Goal: Check status: Check status

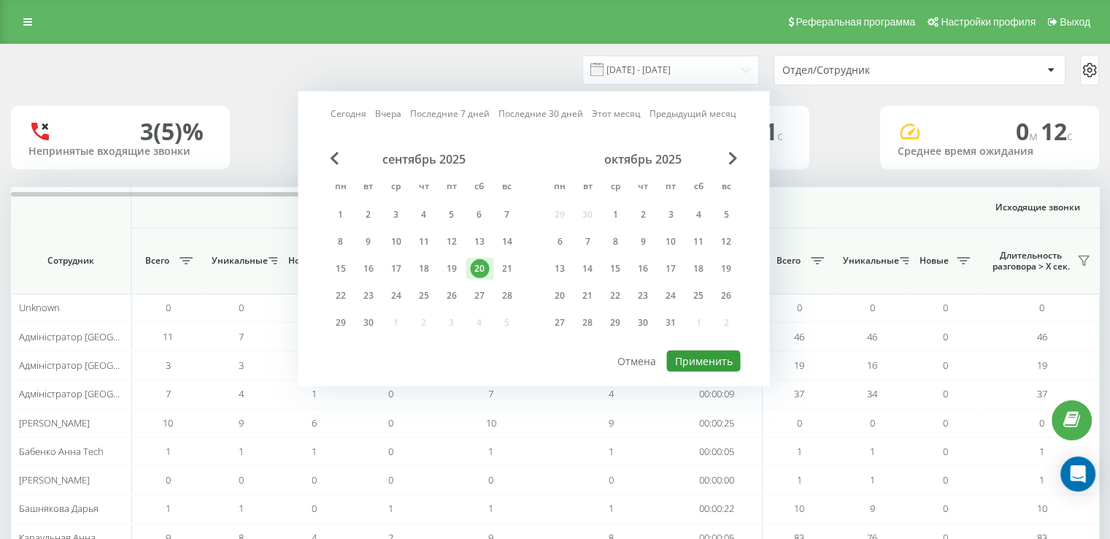
click at [712, 361] on button "Применить" at bounding box center [703, 360] width 74 height 21
type input "[DATE] - [DATE]"
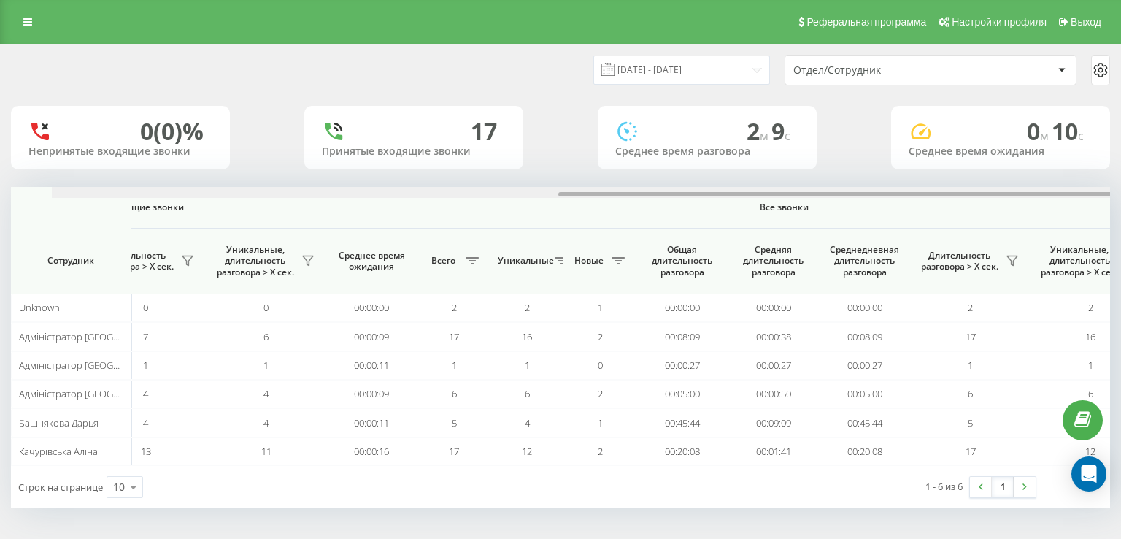
drag, startPoint x: 380, startPoint y: 194, endPoint x: 918, endPoint y: 193, distance: 538.7
click at [915, 193] on div at bounding box center [854, 194] width 593 height 4
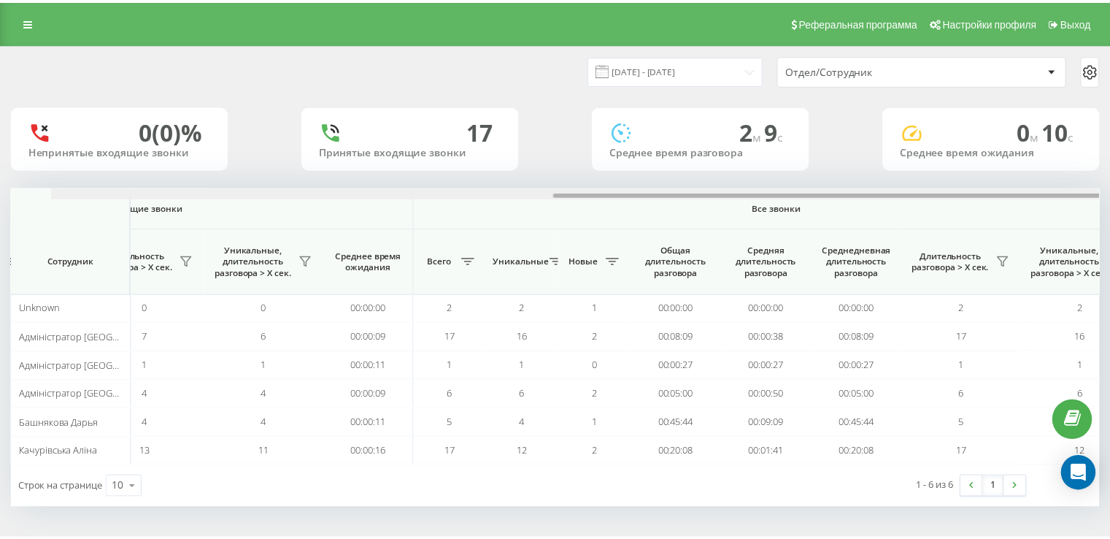
scroll to position [0, 937]
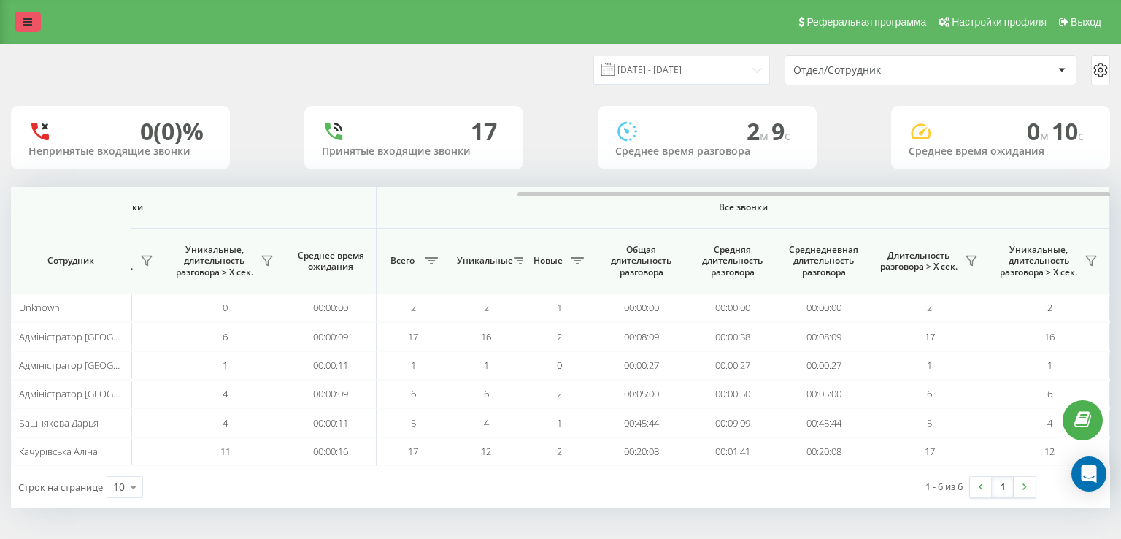
click at [18, 12] on link at bounding box center [28, 22] width 26 height 20
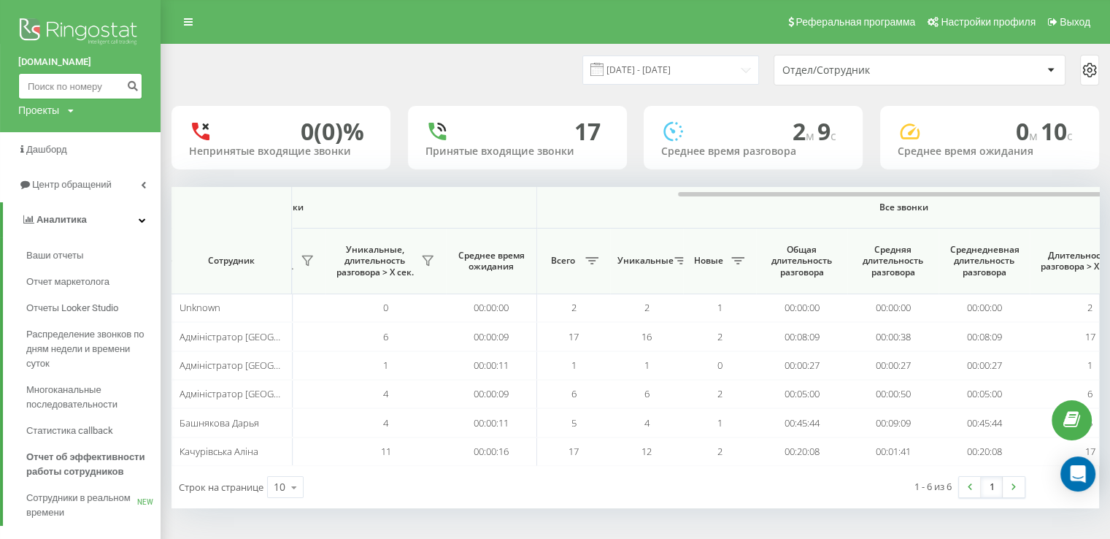
click at [56, 74] on input at bounding box center [80, 86] width 124 height 26
paste input "0504180045"
type input "0504180045"
click at [134, 88] on icon "submit" at bounding box center [132, 84] width 12 height 9
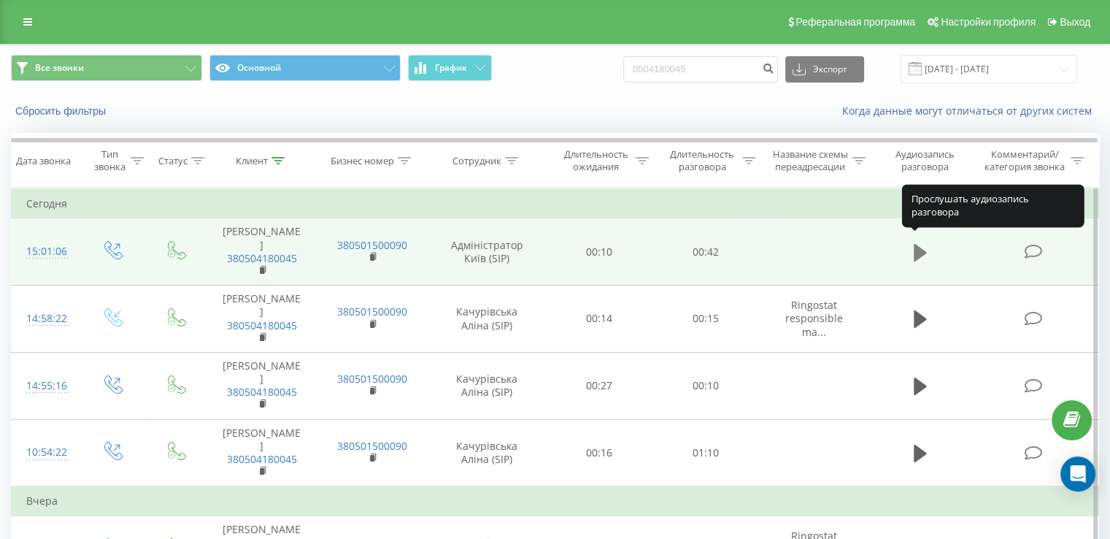
click at [918, 247] on icon at bounding box center [920, 253] width 13 height 18
